Goal: Task Accomplishment & Management: Manage account settings

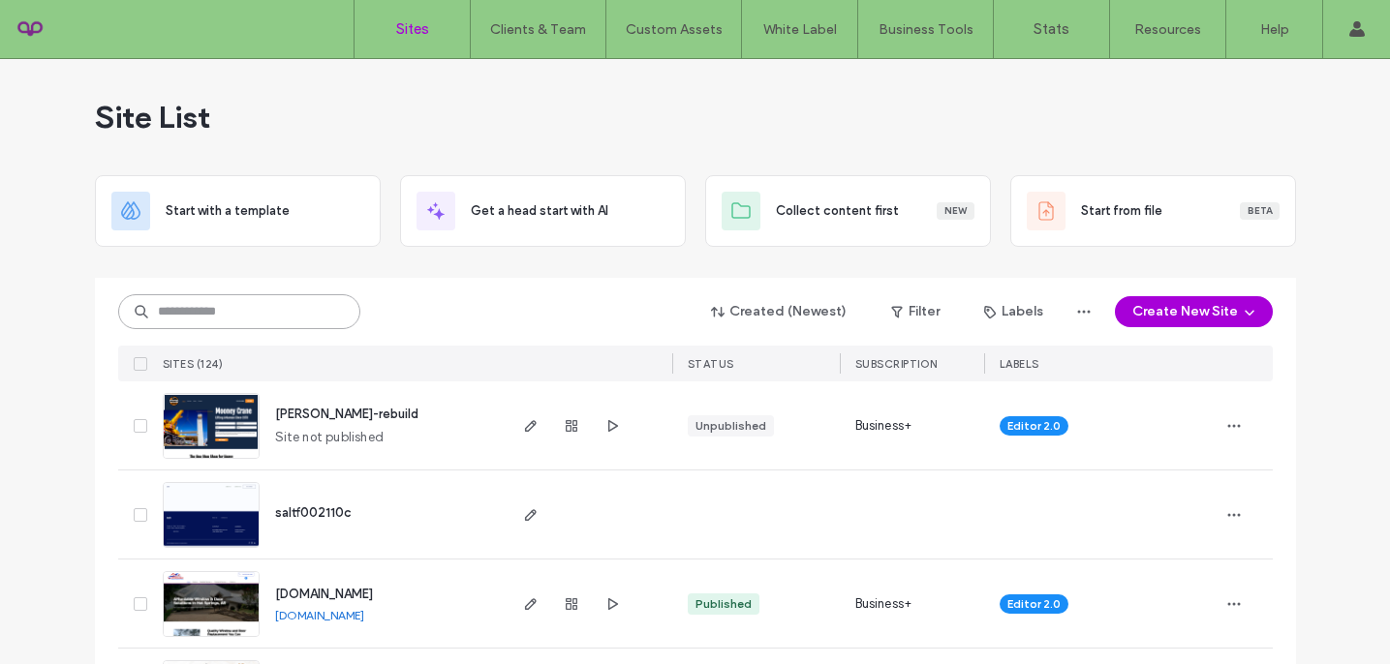
click at [241, 311] on input at bounding box center [239, 311] width 242 height 35
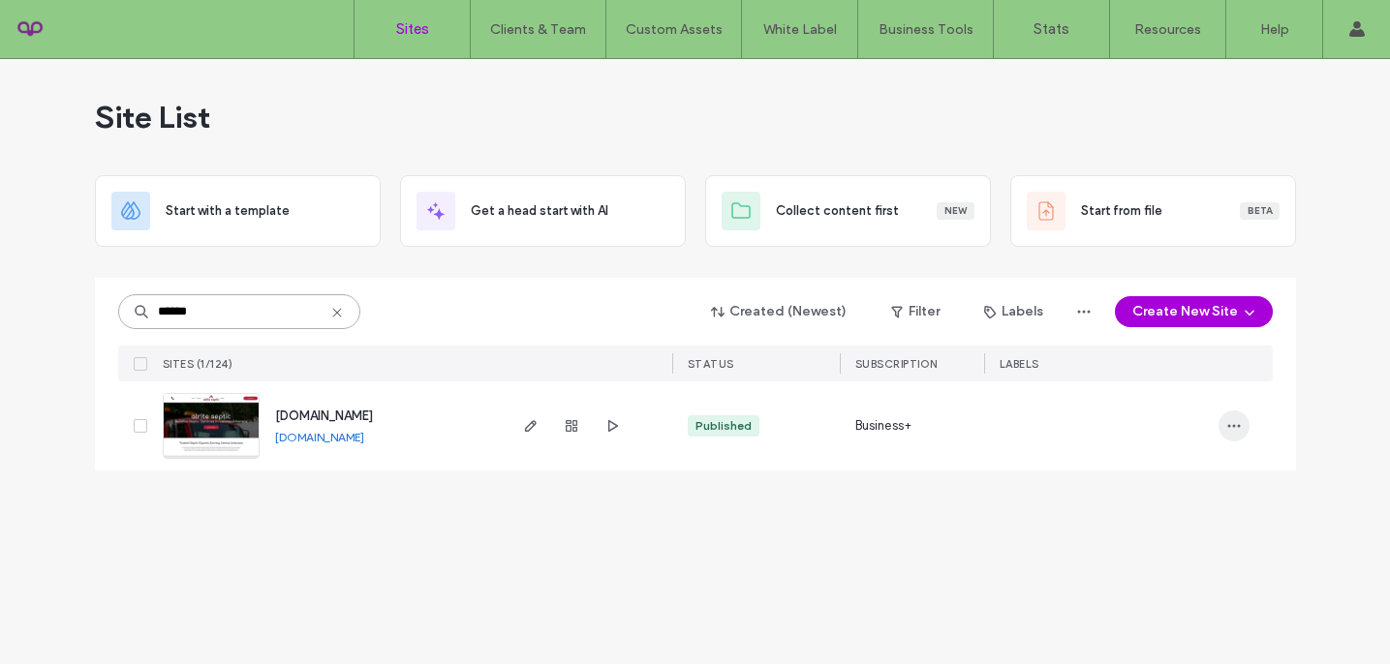
type input "******"
click at [1235, 433] on icon "button" at bounding box center [1233, 425] width 15 height 15
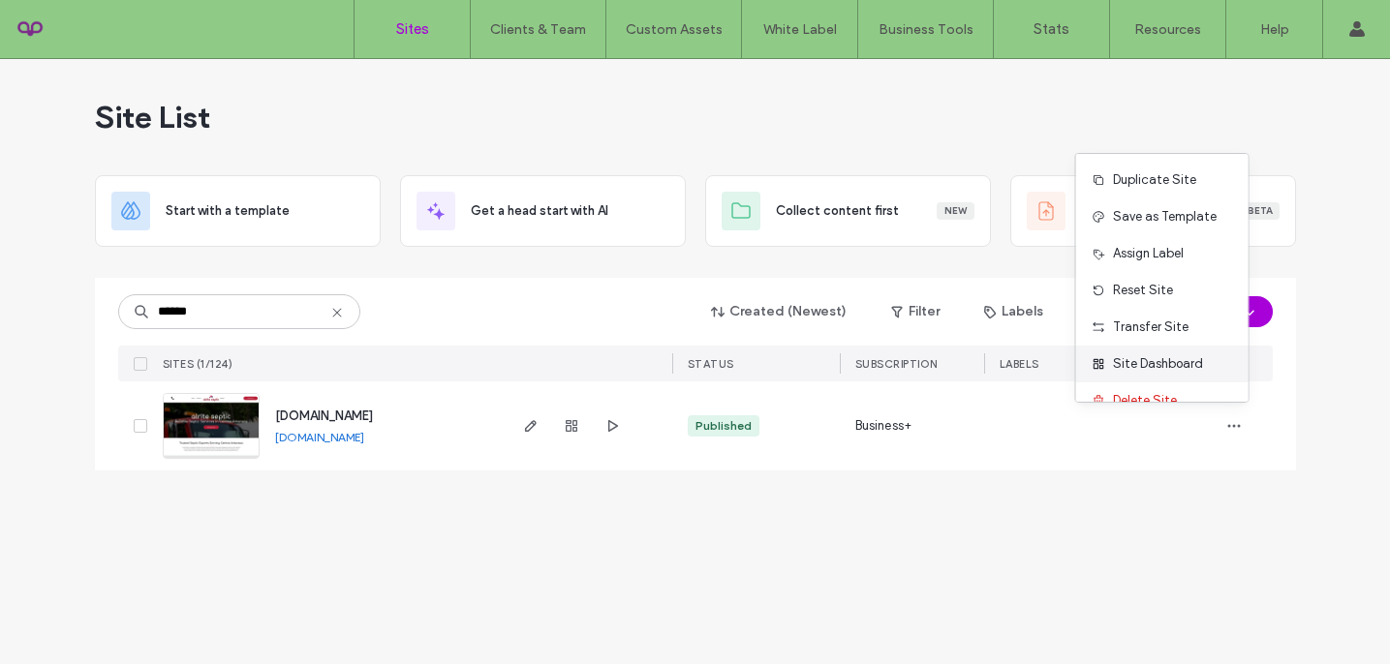
click at [1167, 371] on span "Site Dashboard" at bounding box center [1158, 363] width 90 height 19
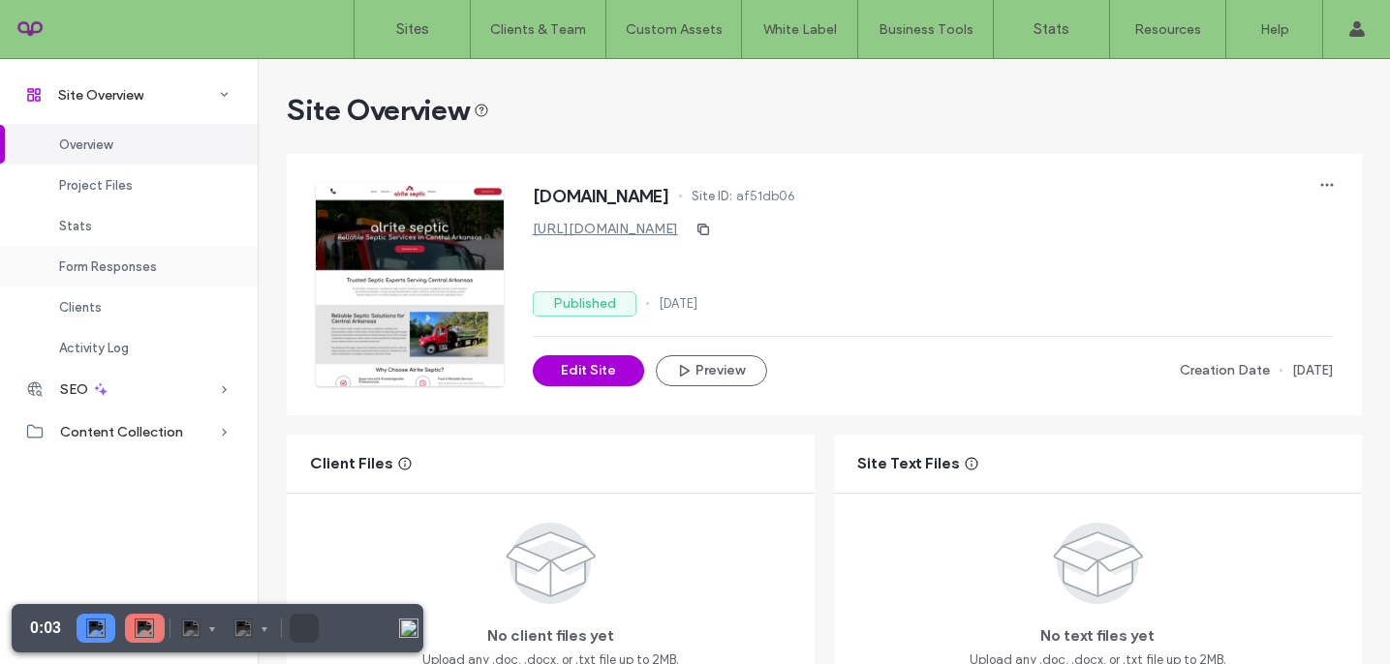
click at [149, 265] on span "Form Responses" at bounding box center [108, 267] width 98 height 15
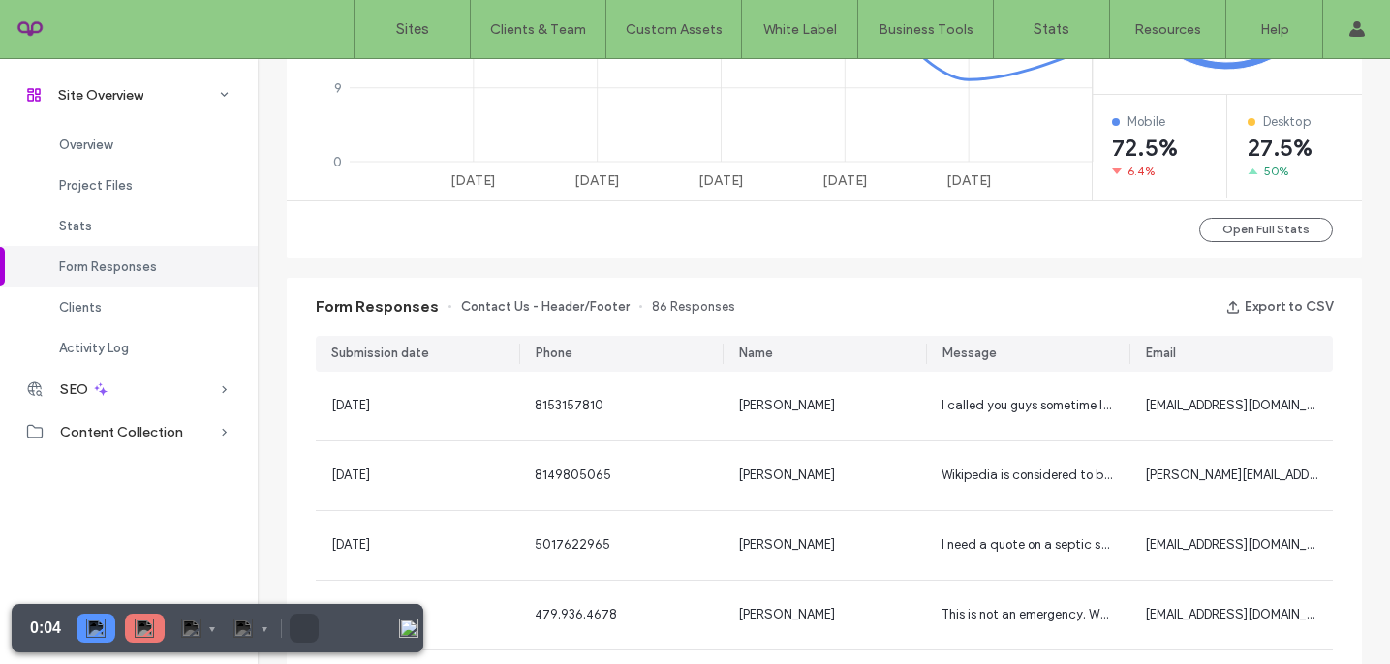
scroll to position [1236, 0]
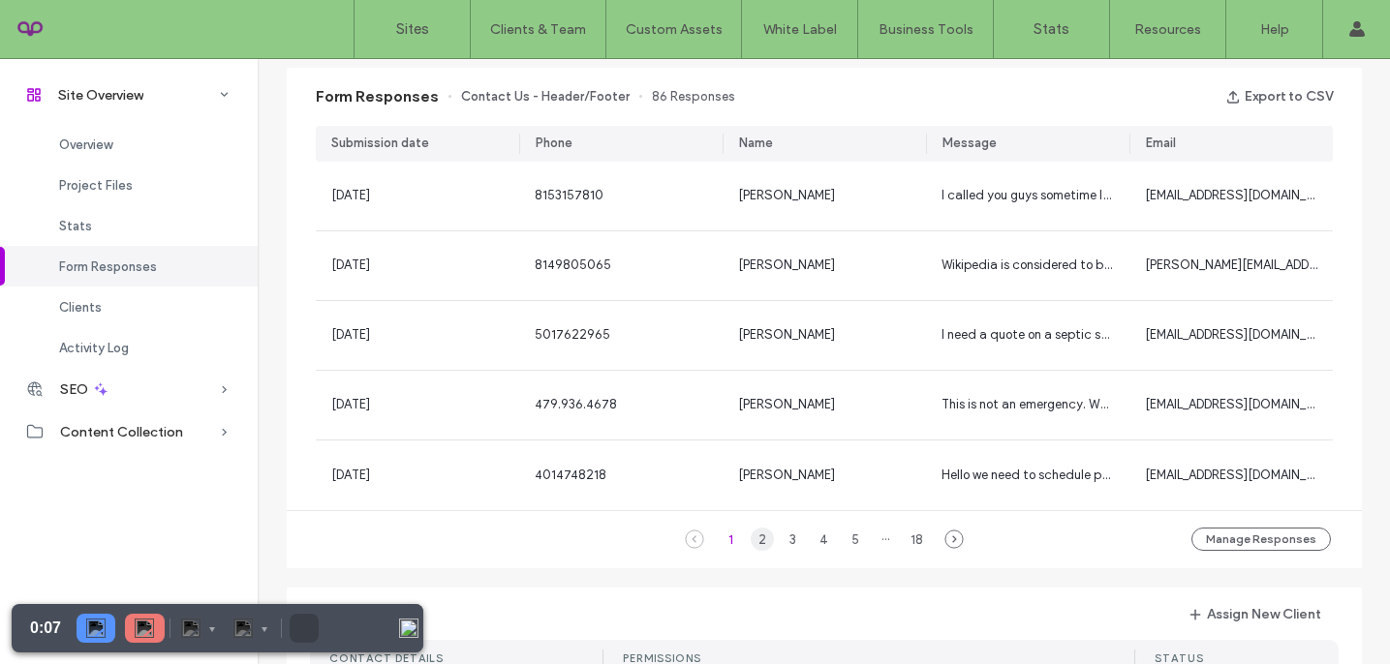
click at [751, 544] on div "2" at bounding box center [762, 539] width 23 height 23
click at [787, 539] on div "3" at bounding box center [792, 539] width 23 height 23
click at [751, 539] on div "2" at bounding box center [762, 539] width 23 height 23
click at [730, 541] on div "1" at bounding box center [731, 539] width 23 height 23
click at [1245, 539] on button "Manage Responses" at bounding box center [1260, 539] width 139 height 23
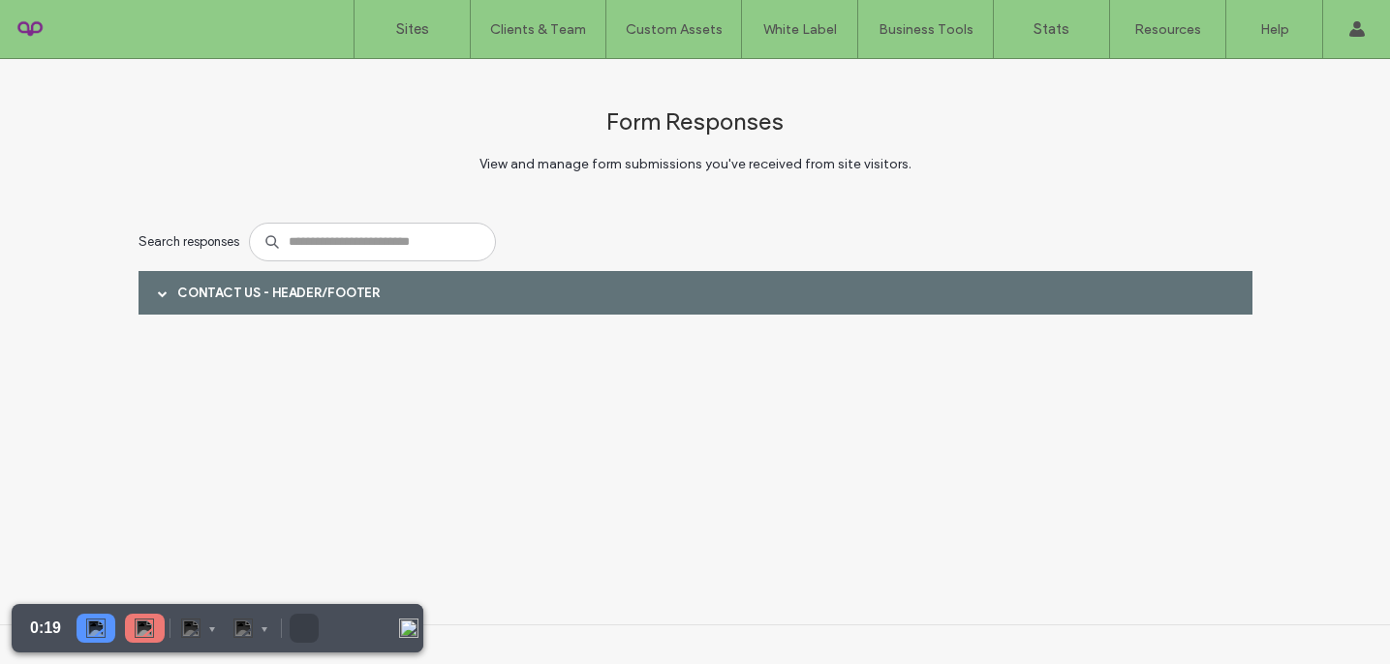
click at [167, 291] on div at bounding box center [162, 293] width 29 height 34
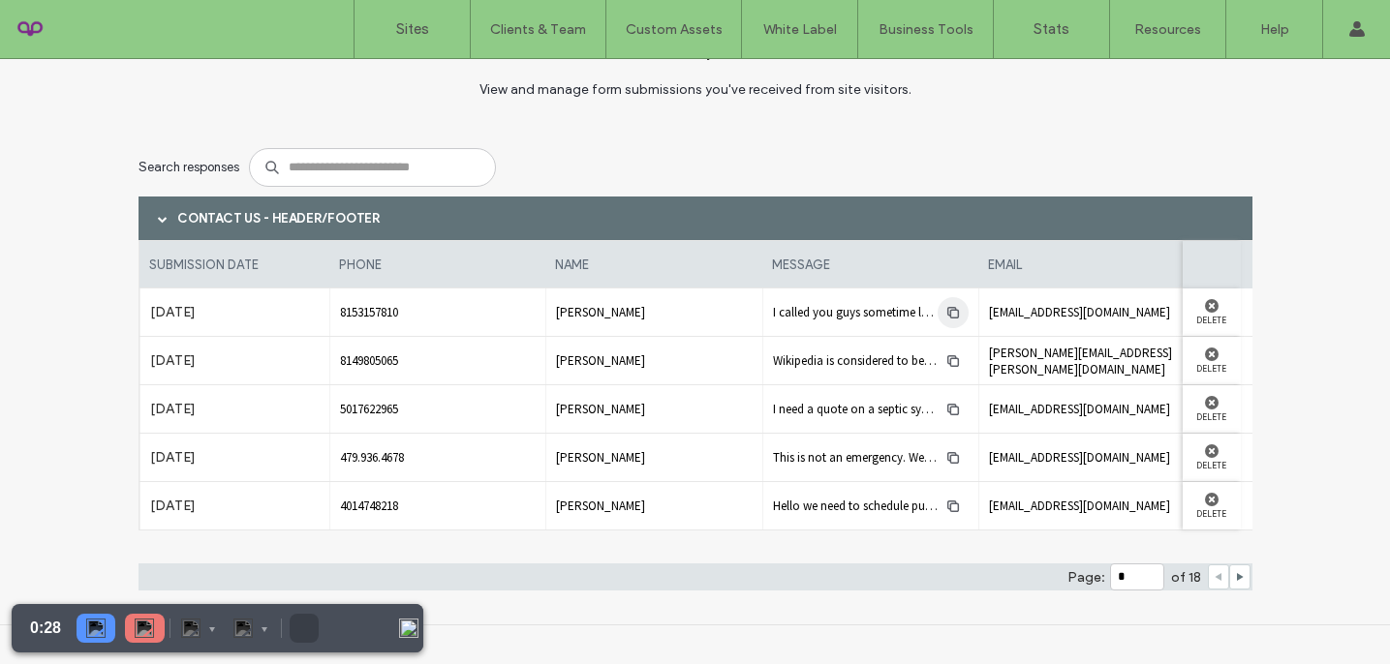
click at [945, 312] on icon "button" at bounding box center [952, 312] width 15 height 15
click at [1235, 569] on span at bounding box center [1240, 577] width 10 height 23
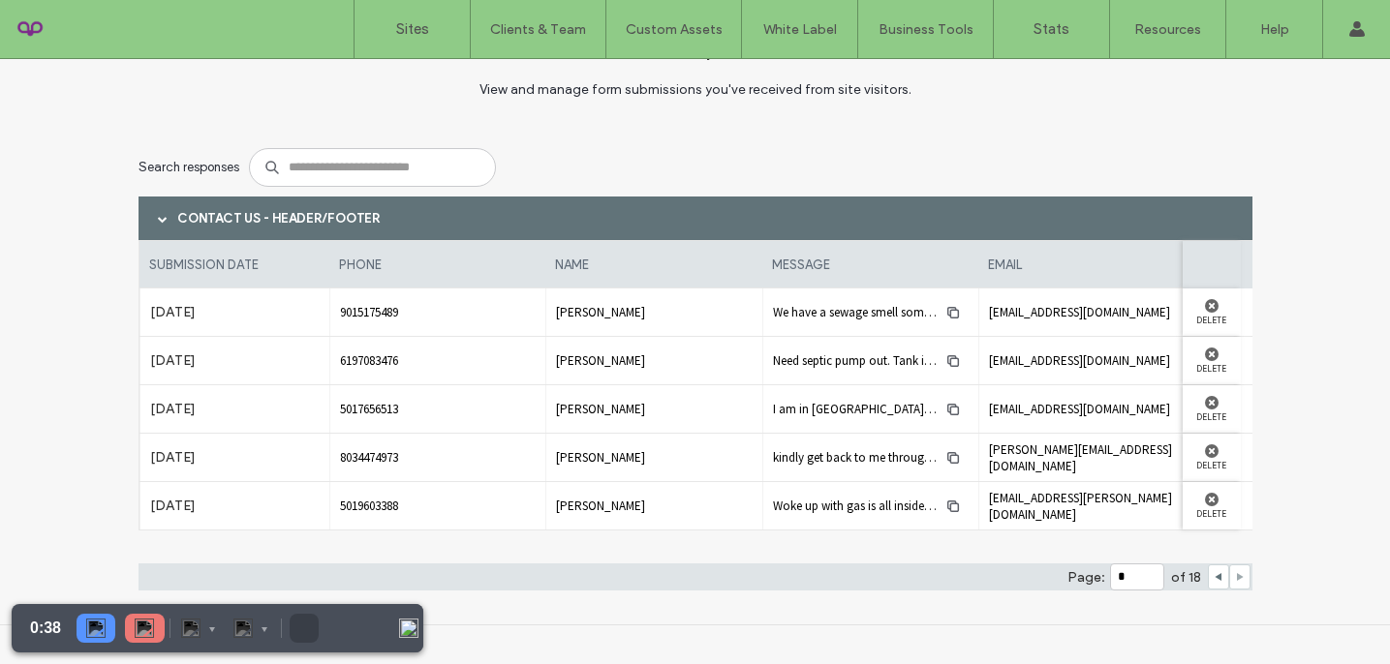
click at [1235, 569] on span at bounding box center [1240, 577] width 10 height 23
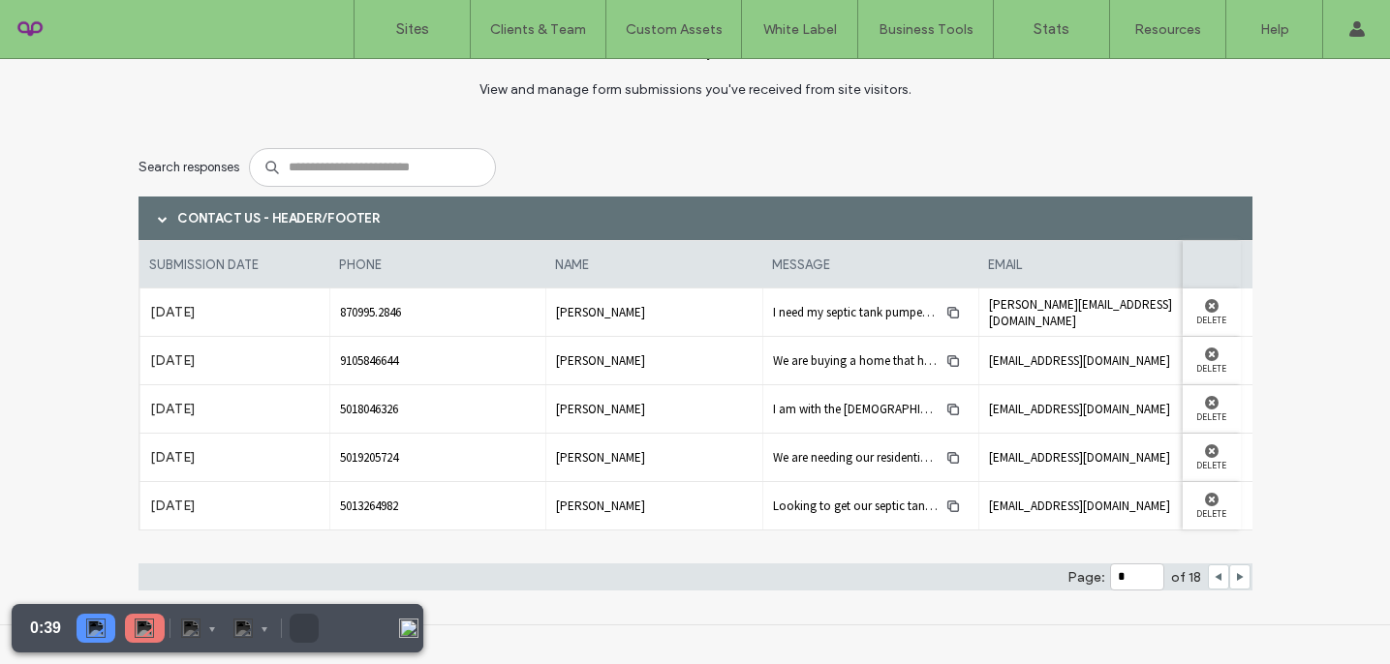
click at [1216, 578] on div at bounding box center [1218, 577] width 21 height 25
click at [1214, 578] on use at bounding box center [1217, 577] width 7 height 8
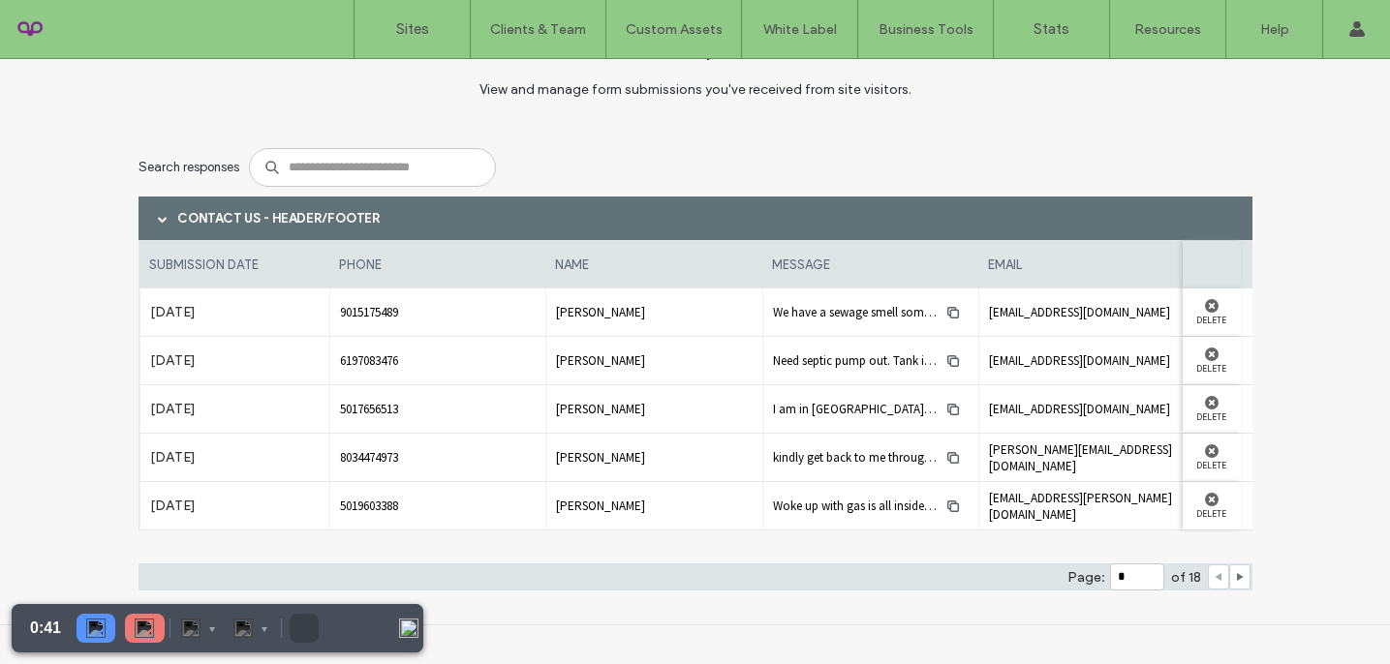
click at [1214, 578] on use at bounding box center [1217, 577] width 7 height 8
type input "*"
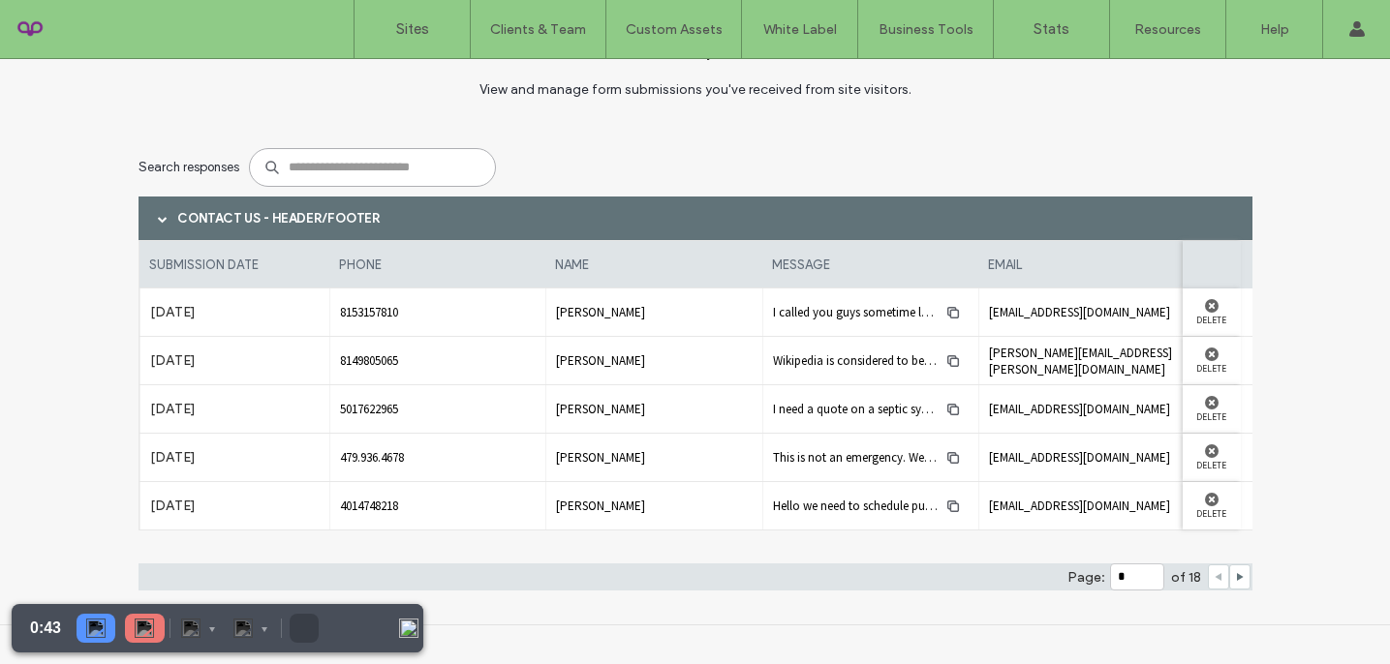
click at [376, 177] on input at bounding box center [372, 167] width 247 height 39
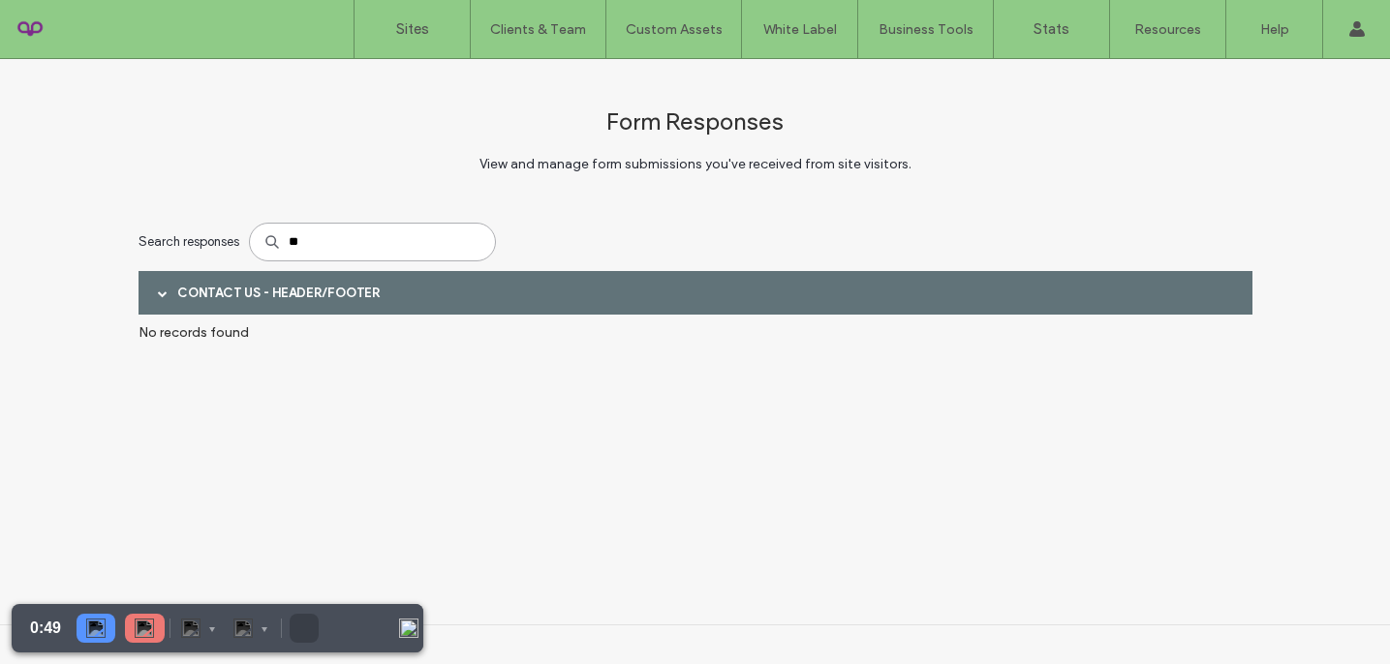
type input "*"
click at [150, 625] on img at bounding box center [144, 628] width 19 height 19
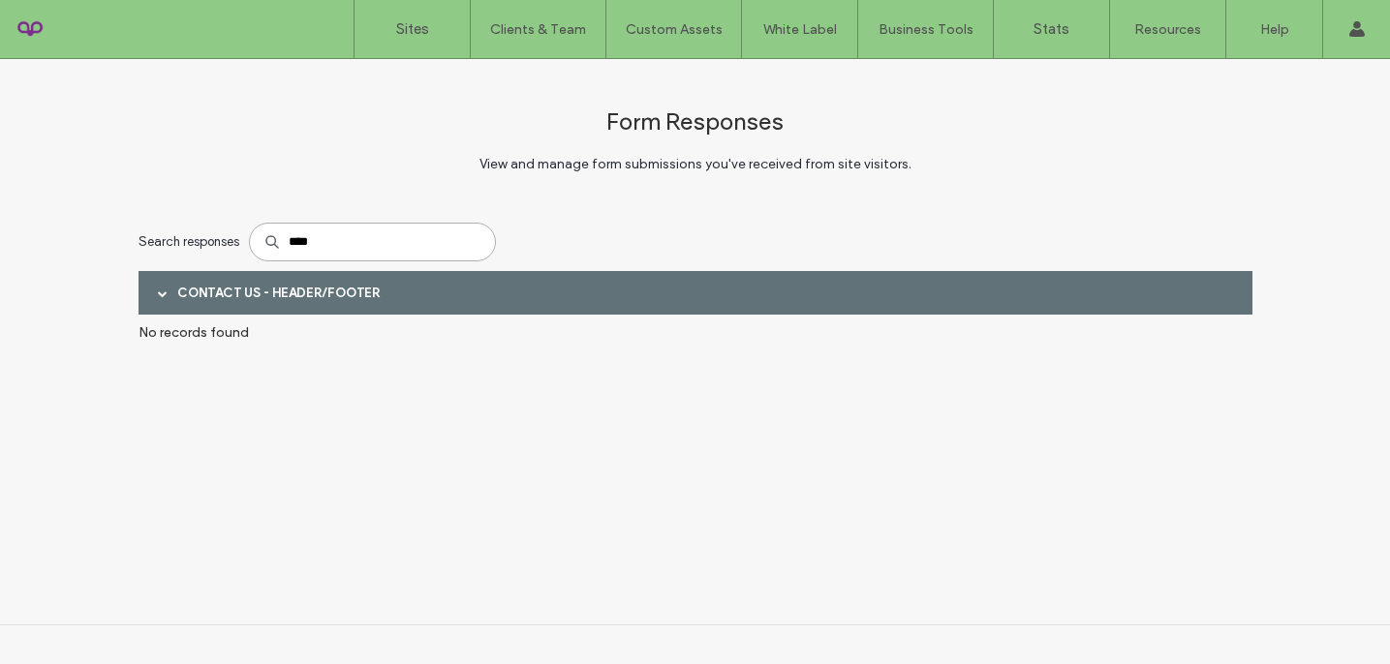
click at [331, 249] on input "****" at bounding box center [372, 242] width 247 height 39
type input "*"
type input "******"
drag, startPoint x: 333, startPoint y: 241, endPoint x: 253, endPoint y: 241, distance: 80.4
click at [253, 241] on input "******" at bounding box center [372, 242] width 247 height 39
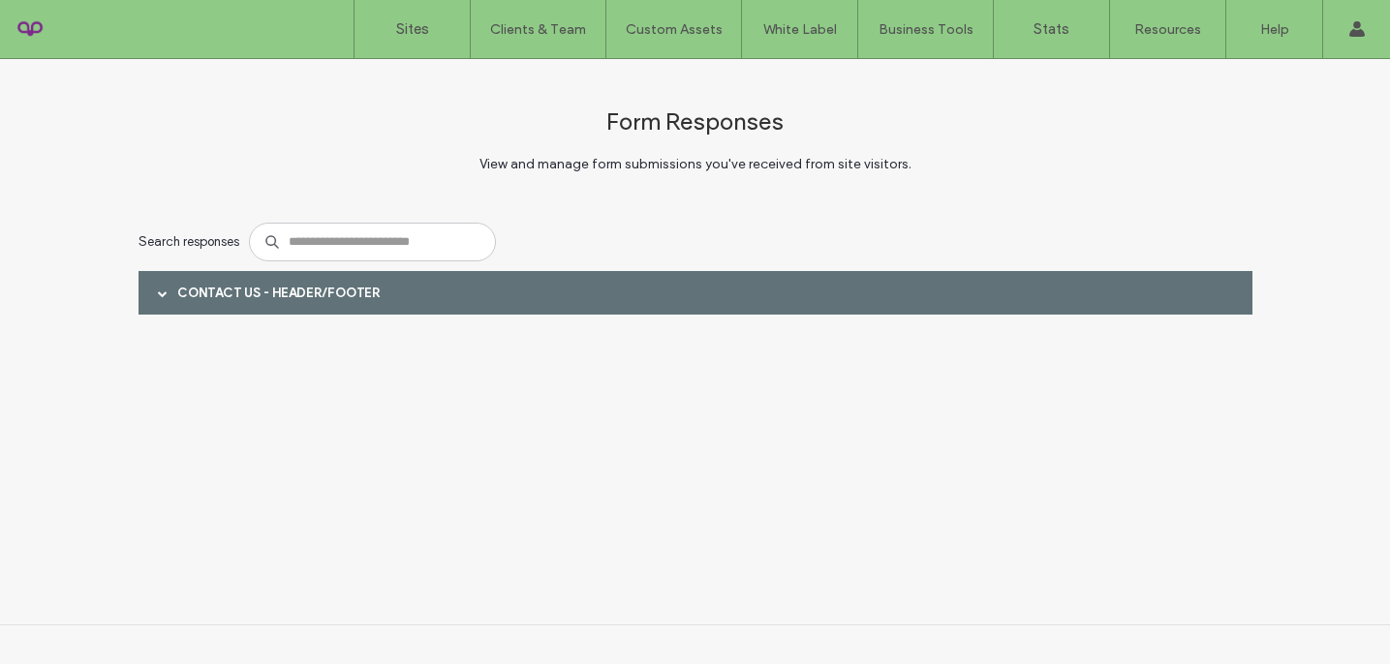
click at [169, 286] on div at bounding box center [162, 293] width 29 height 34
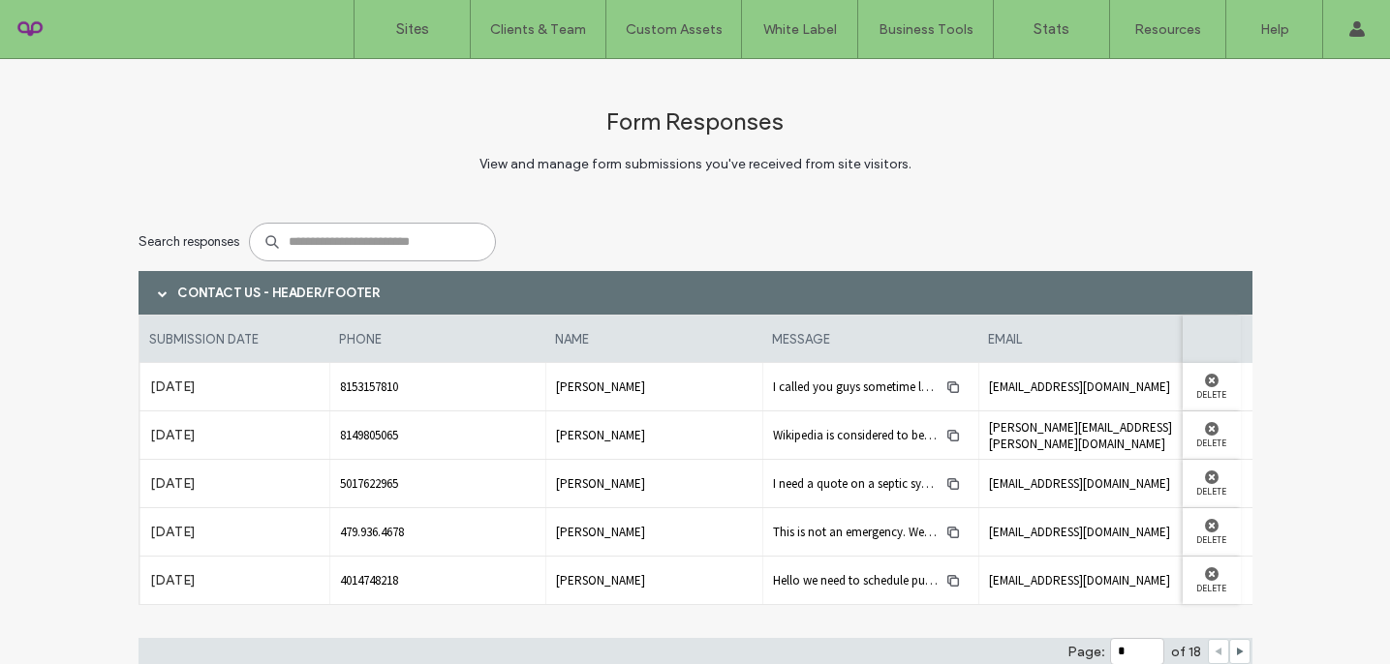
click at [311, 245] on input at bounding box center [372, 242] width 247 height 39
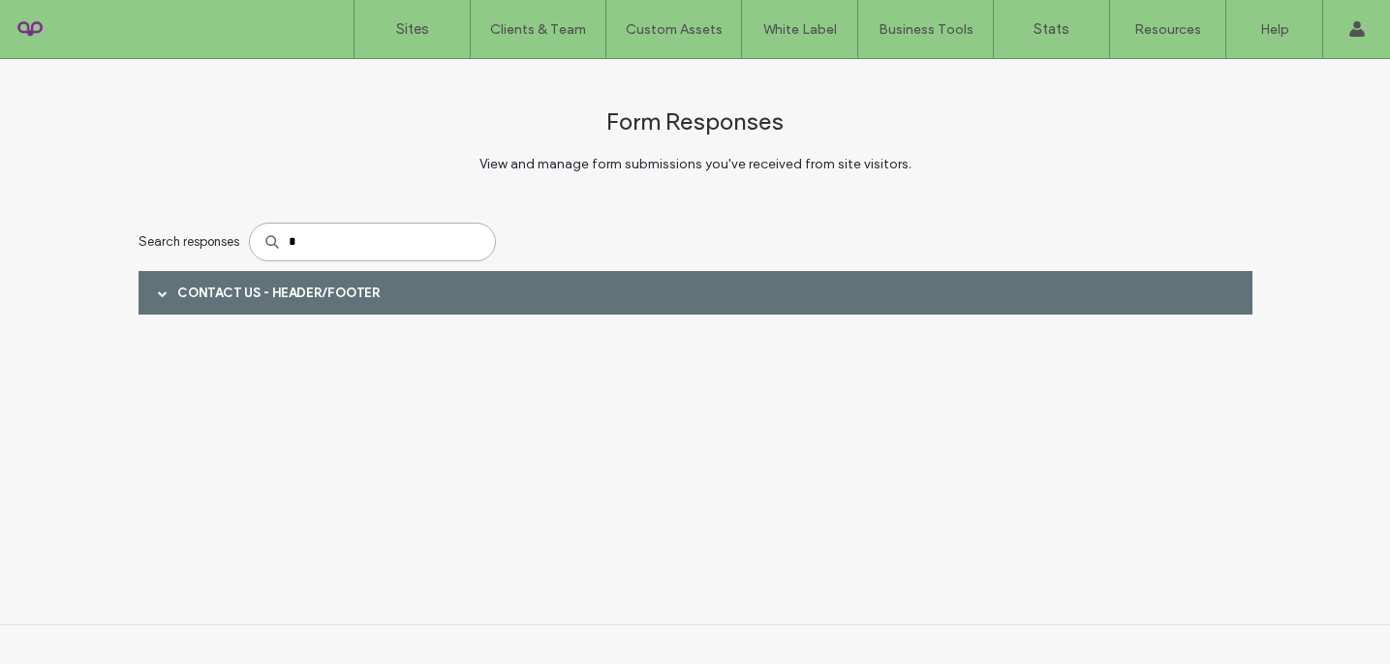
type input "*"
click at [408, 22] on label "Sites" at bounding box center [412, 28] width 33 height 17
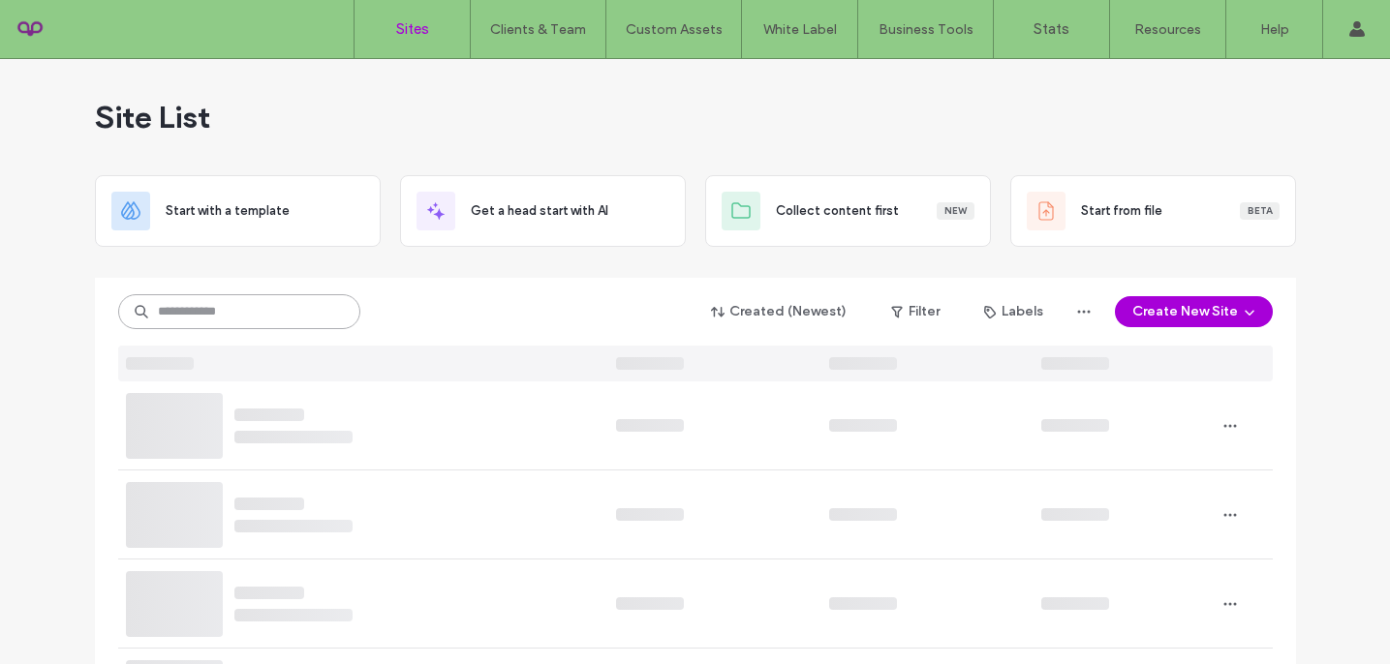
click at [226, 308] on input at bounding box center [239, 311] width 242 height 35
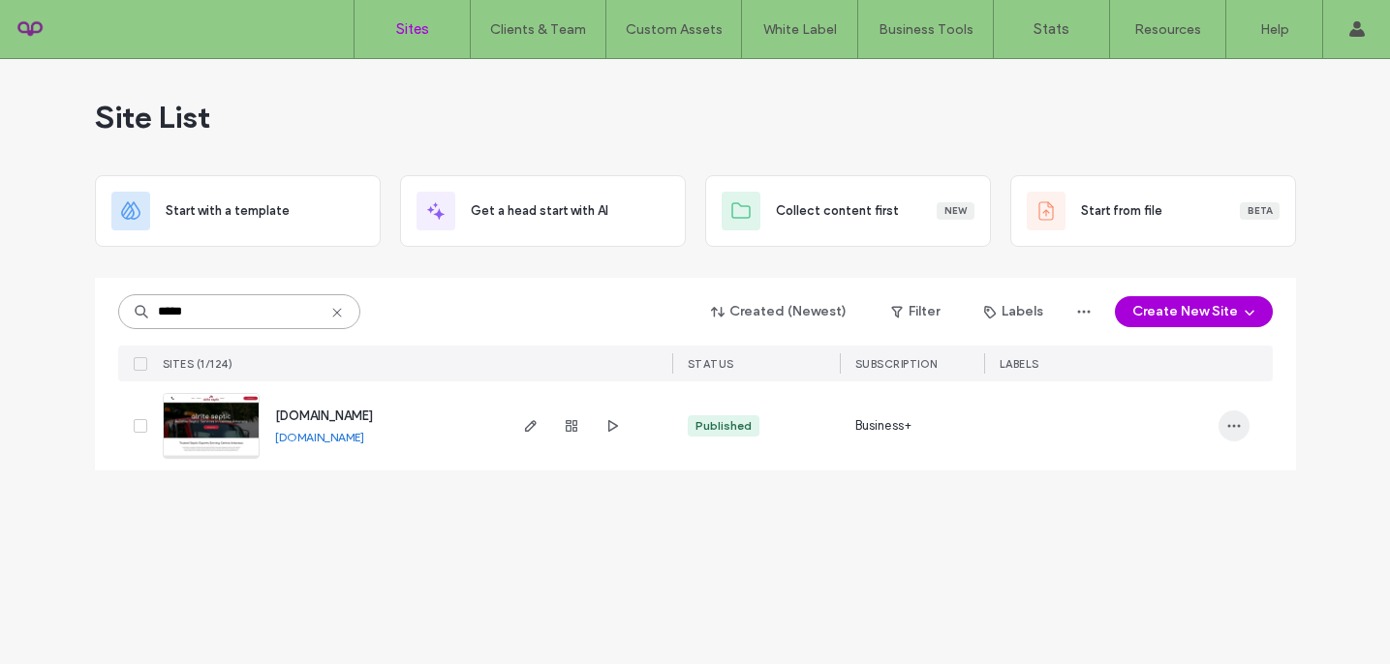
type input "*****"
click at [1230, 420] on icon "button" at bounding box center [1233, 425] width 15 height 15
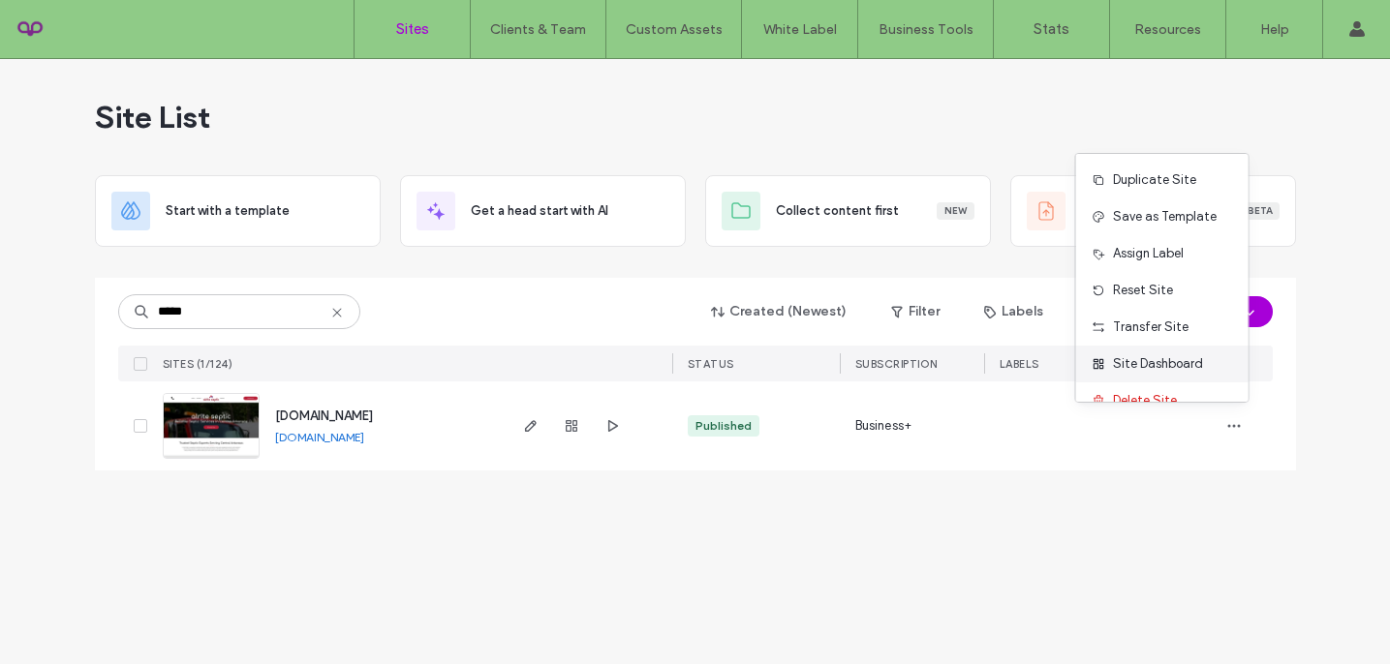
click at [1176, 362] on span "Site Dashboard" at bounding box center [1158, 363] width 90 height 19
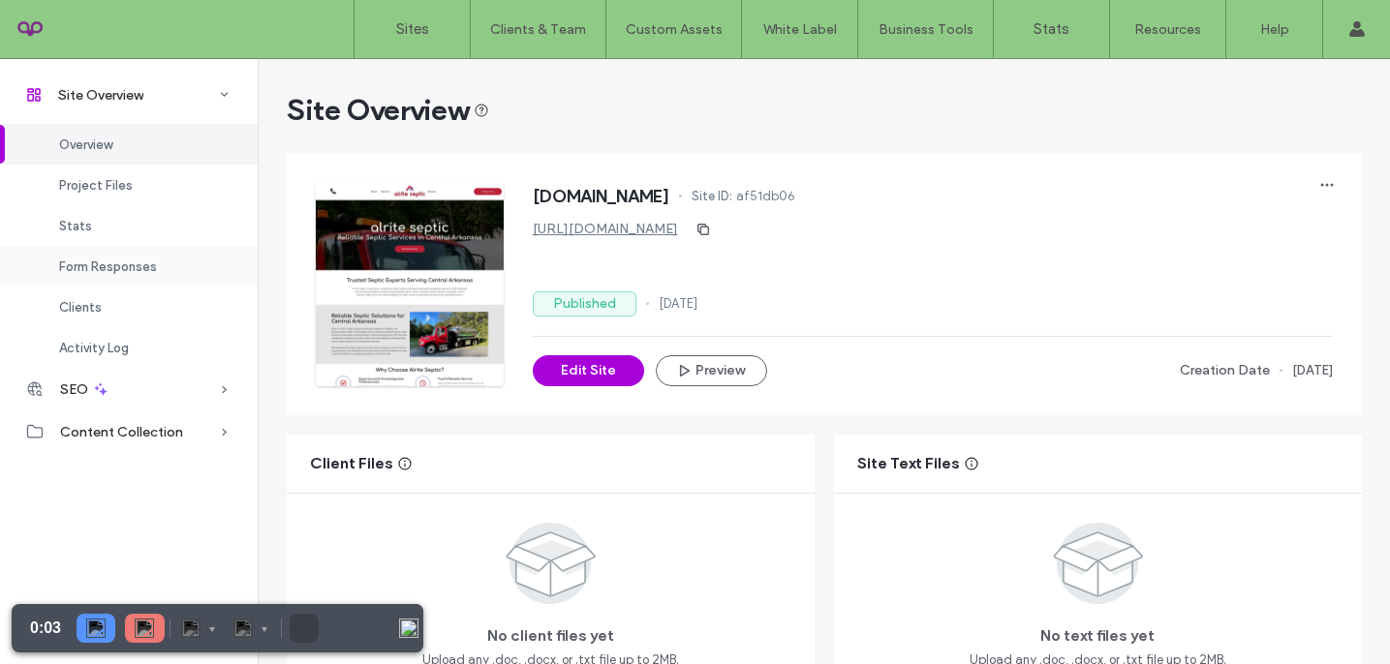
click at [145, 262] on span "Form Responses" at bounding box center [108, 267] width 98 height 15
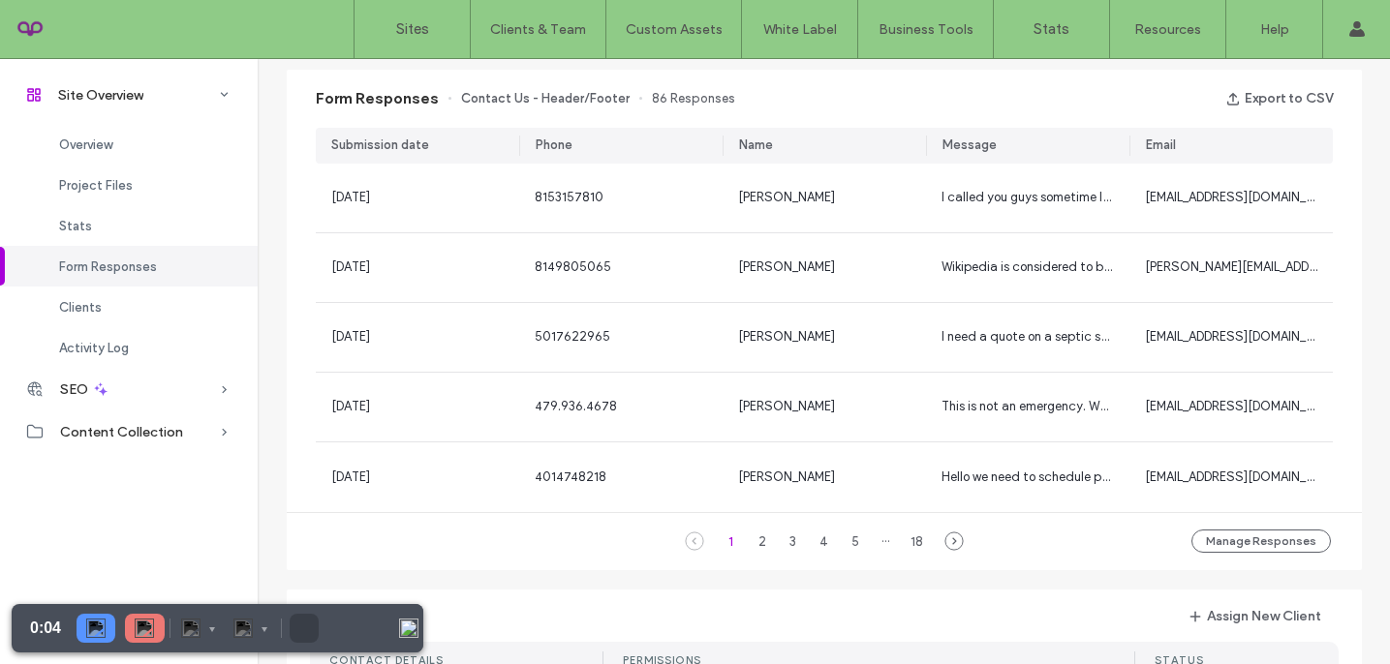
scroll to position [1236, 0]
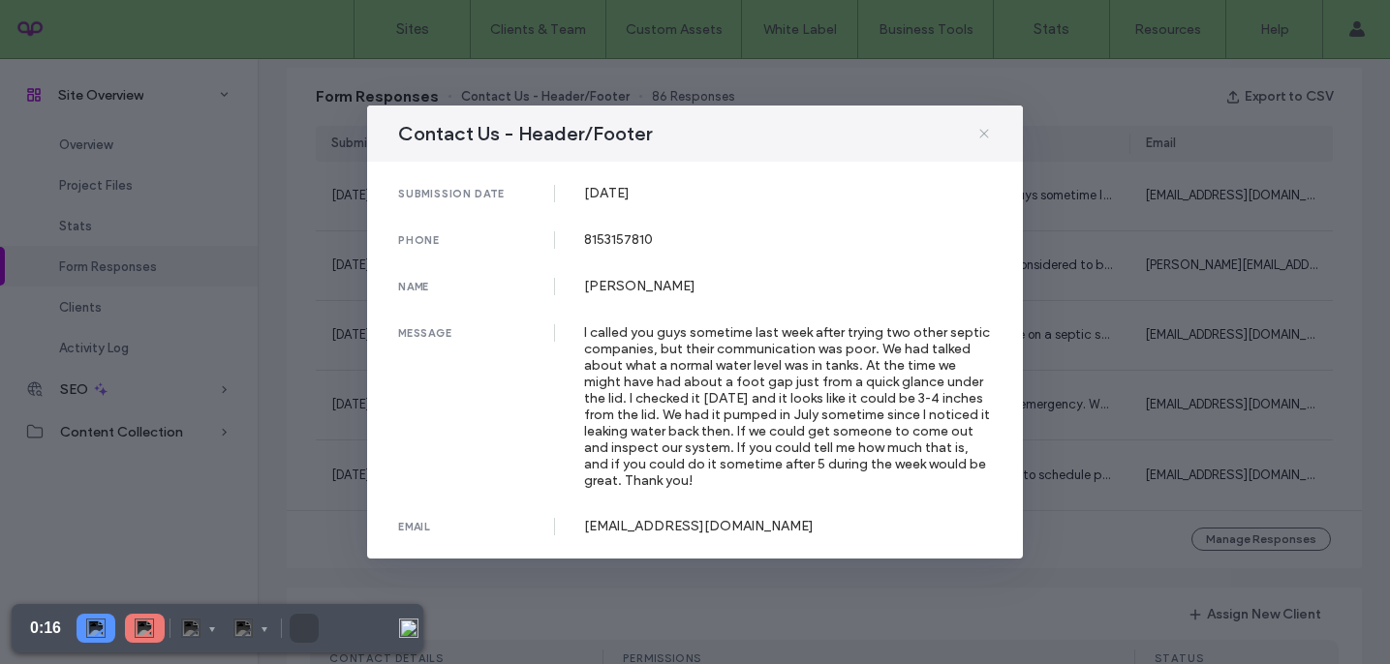
click at [983, 134] on use at bounding box center [983, 133] width 9 height 9
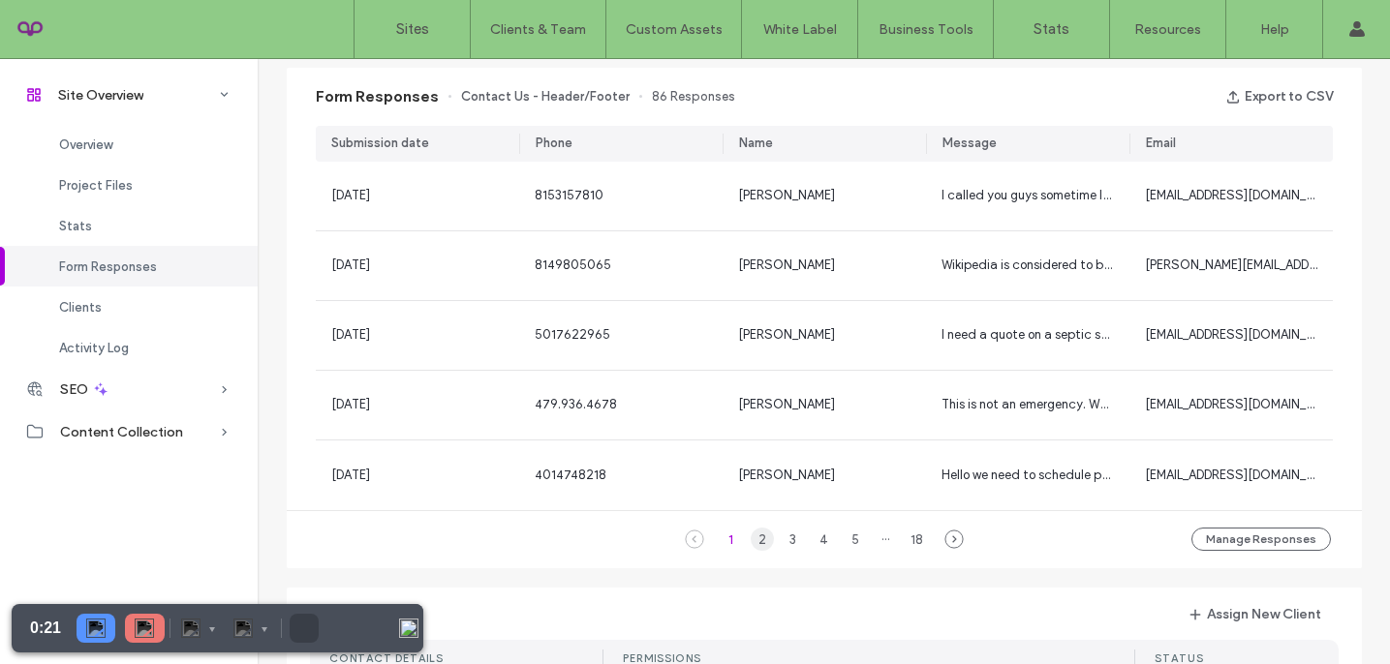
click at [752, 542] on div "2" at bounding box center [762, 539] width 23 height 23
click at [785, 542] on div "3" at bounding box center [792, 539] width 23 height 23
click at [728, 541] on div "1" at bounding box center [731, 539] width 23 height 23
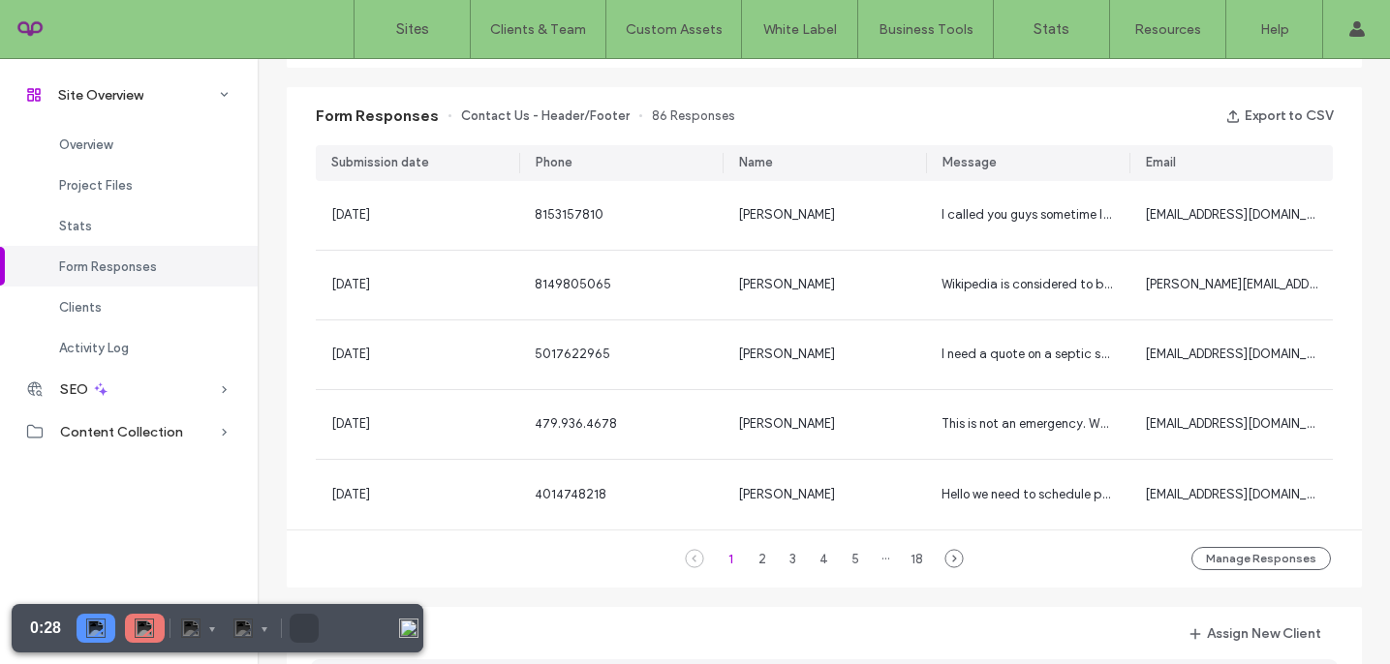
scroll to position [1214, 0]
click at [1227, 567] on button "Manage Responses" at bounding box center [1260, 560] width 139 height 23
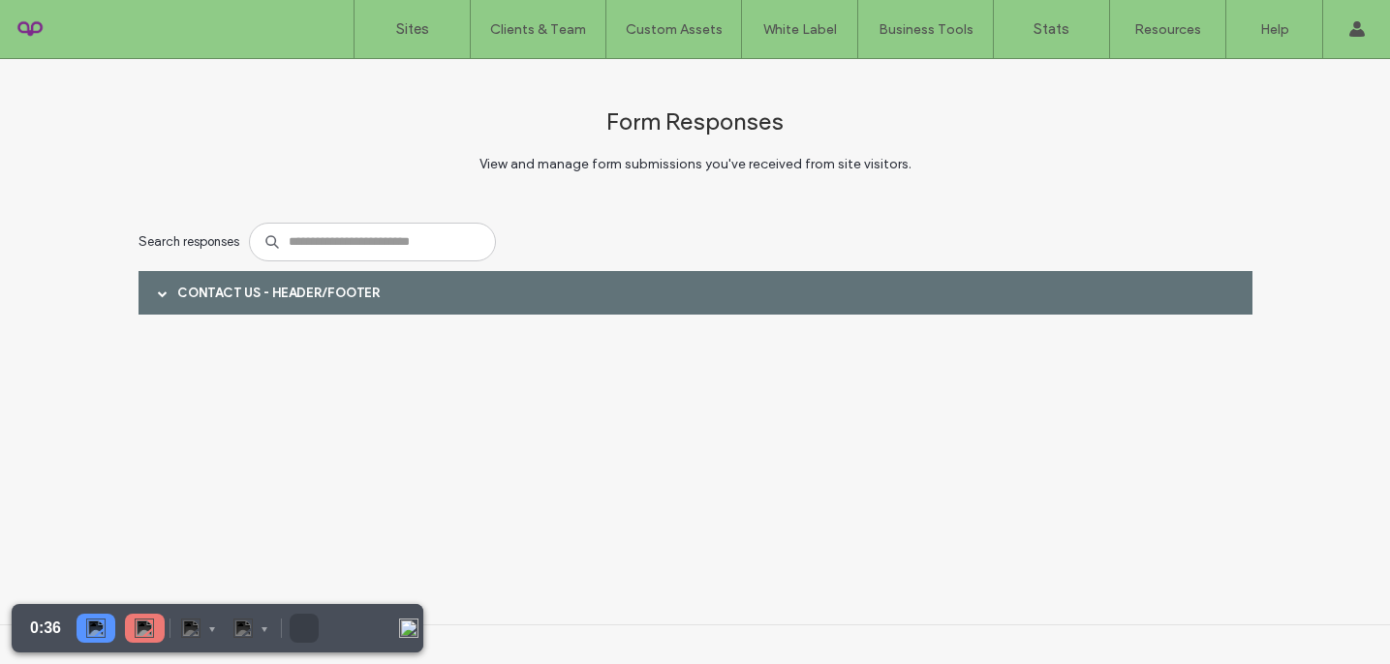
click at [172, 295] on div at bounding box center [162, 293] width 29 height 34
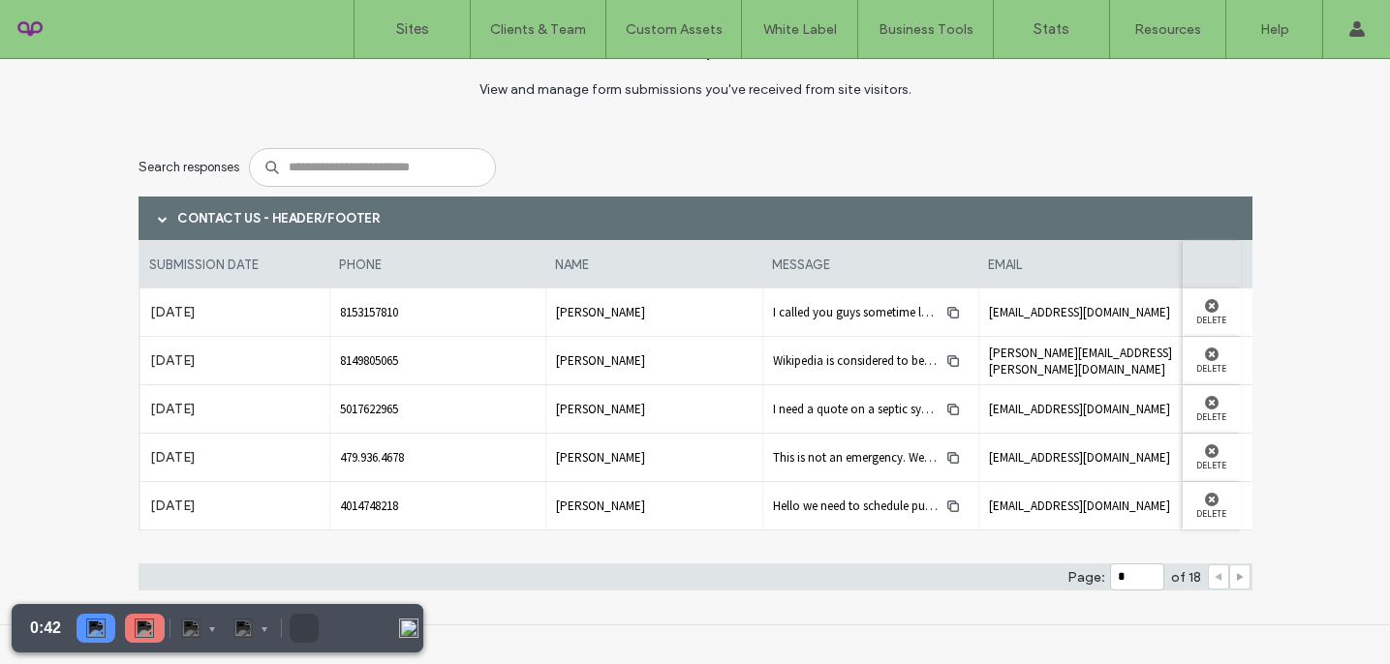
click at [1235, 580] on icon at bounding box center [1240, 577] width 10 height 10
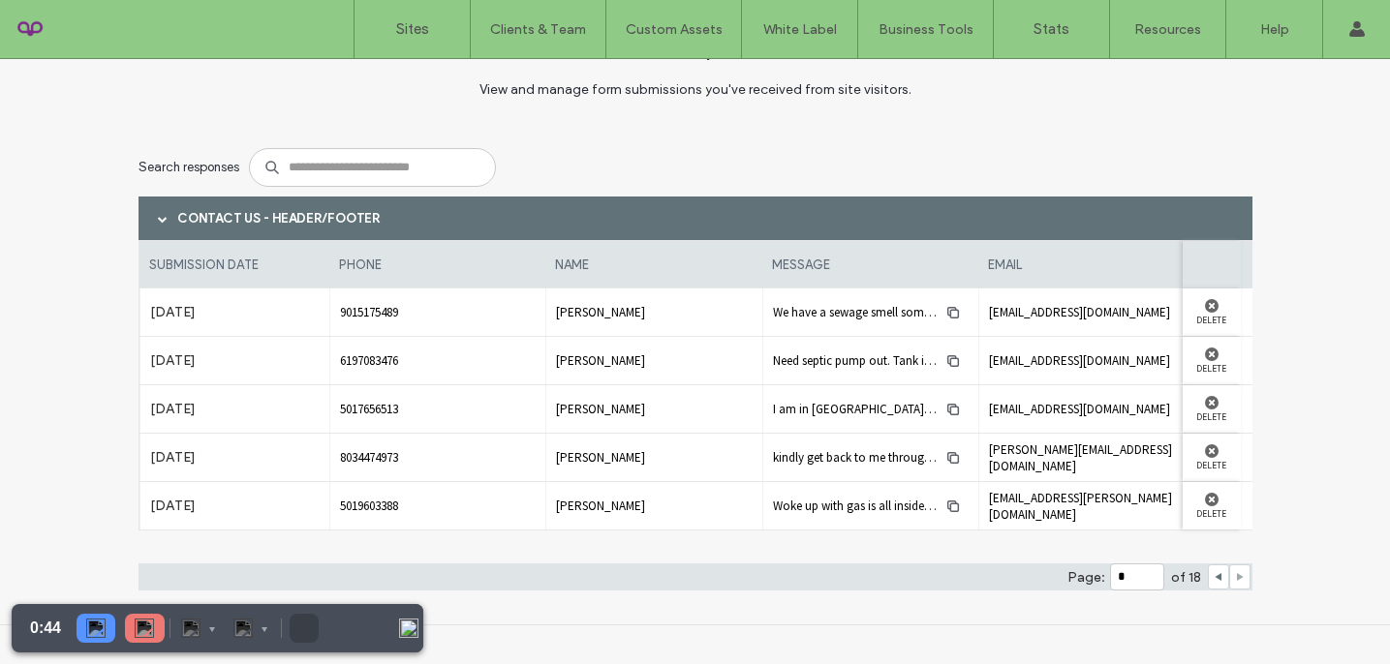
click at [1235, 580] on icon at bounding box center [1240, 577] width 10 height 10
type input "*"
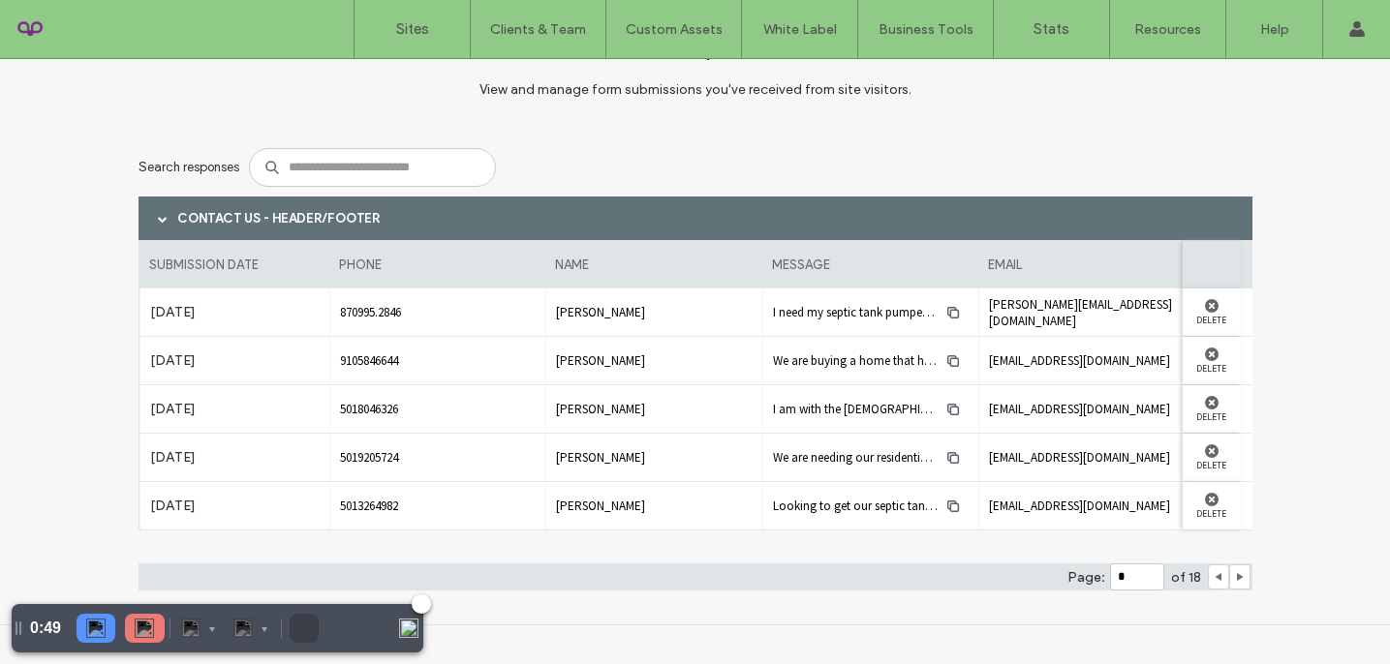
click at [146, 637] on img at bounding box center [144, 628] width 19 height 19
